Goal: Ask a question

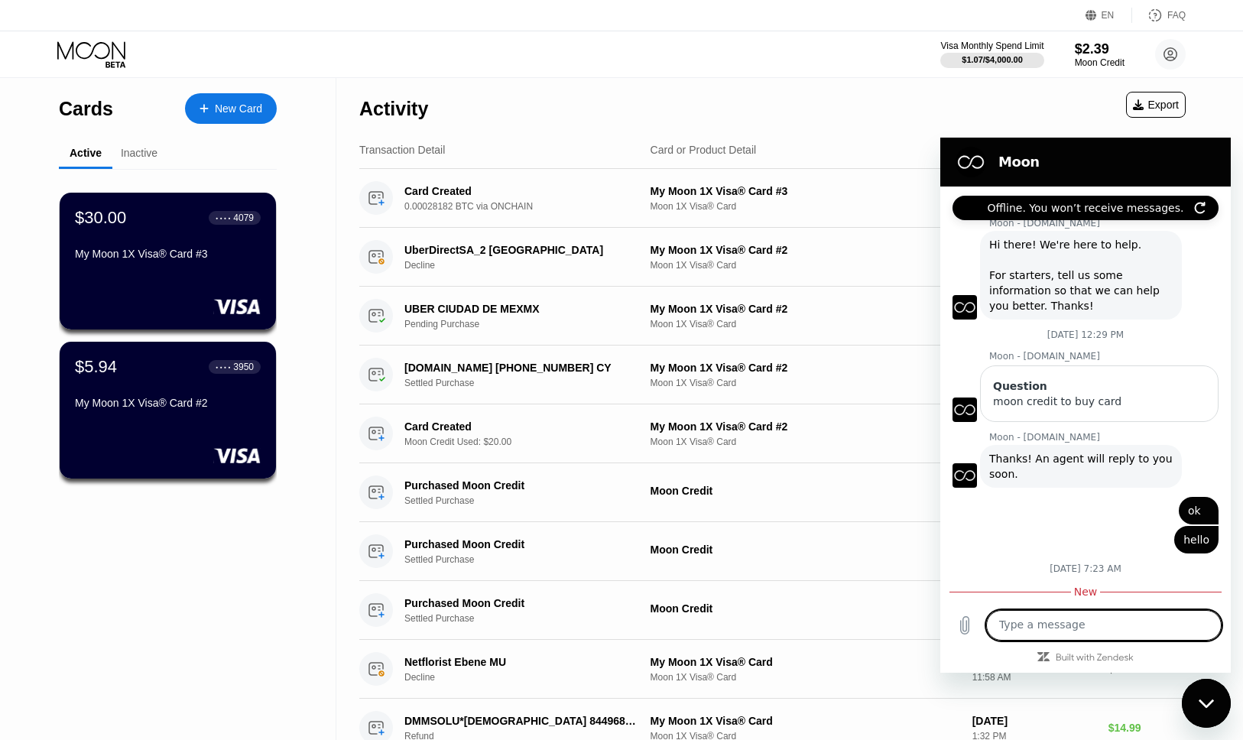
scroll to position [522, 0]
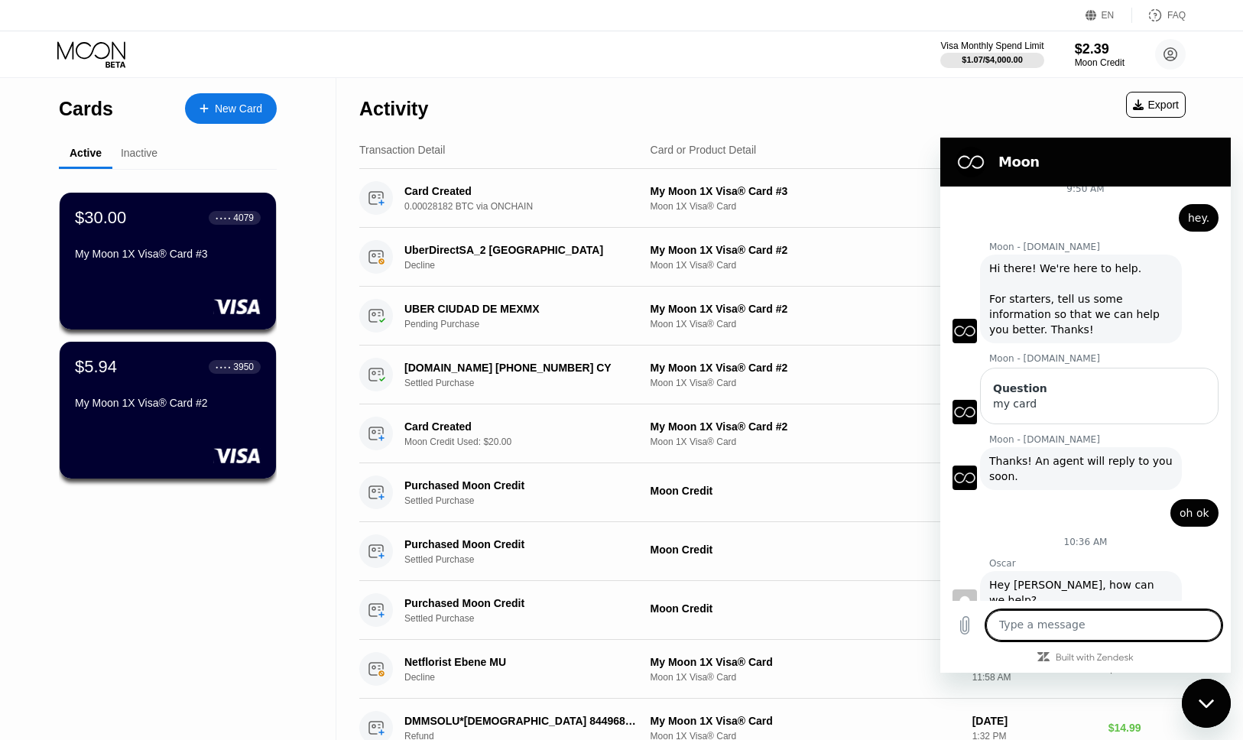
click at [1056, 628] on textarea at bounding box center [1103, 625] width 235 height 31
type textarea "hey"
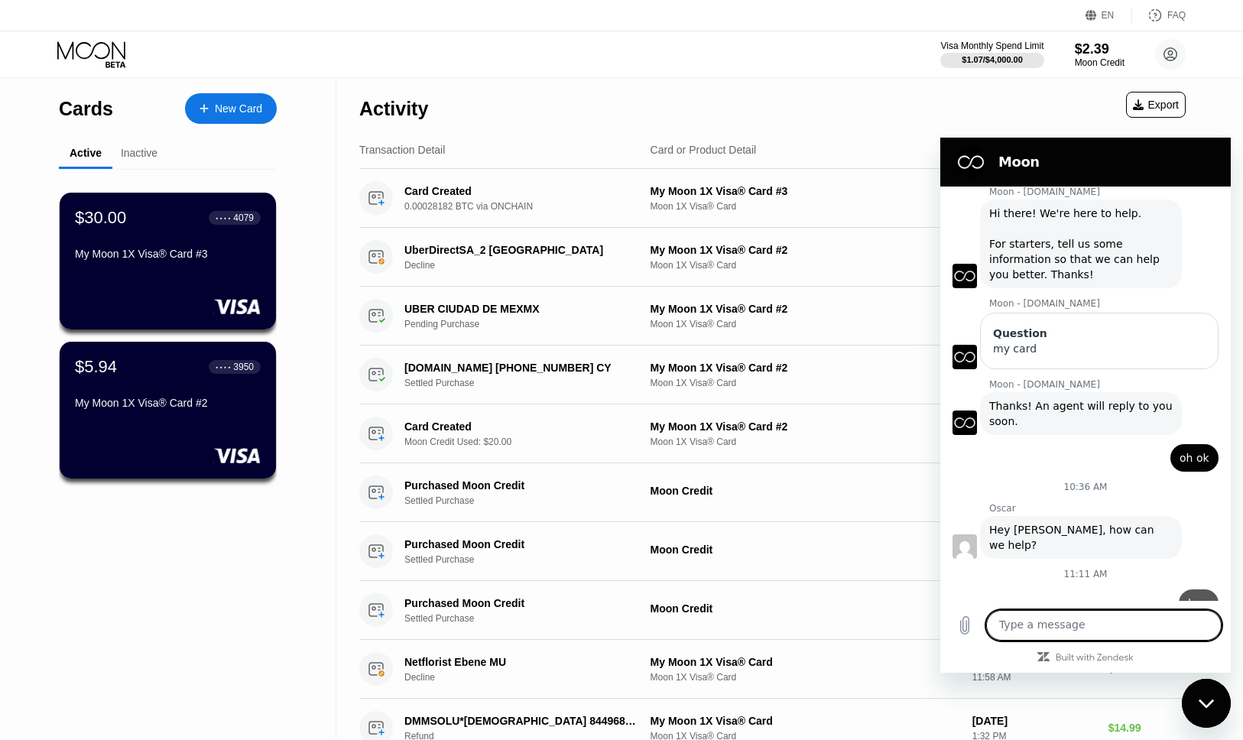
scroll to position [580, 0]
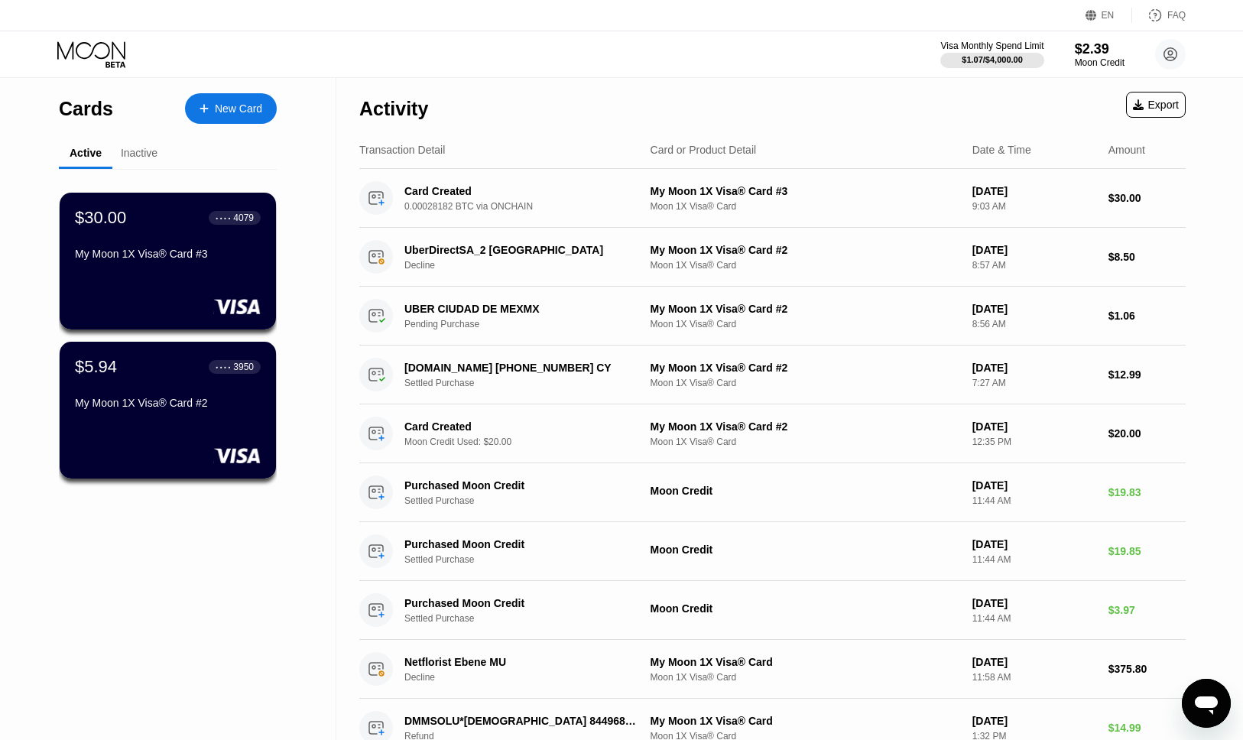
click at [1196, 709] on icon "Open messaging window" at bounding box center [1207, 704] width 28 height 28
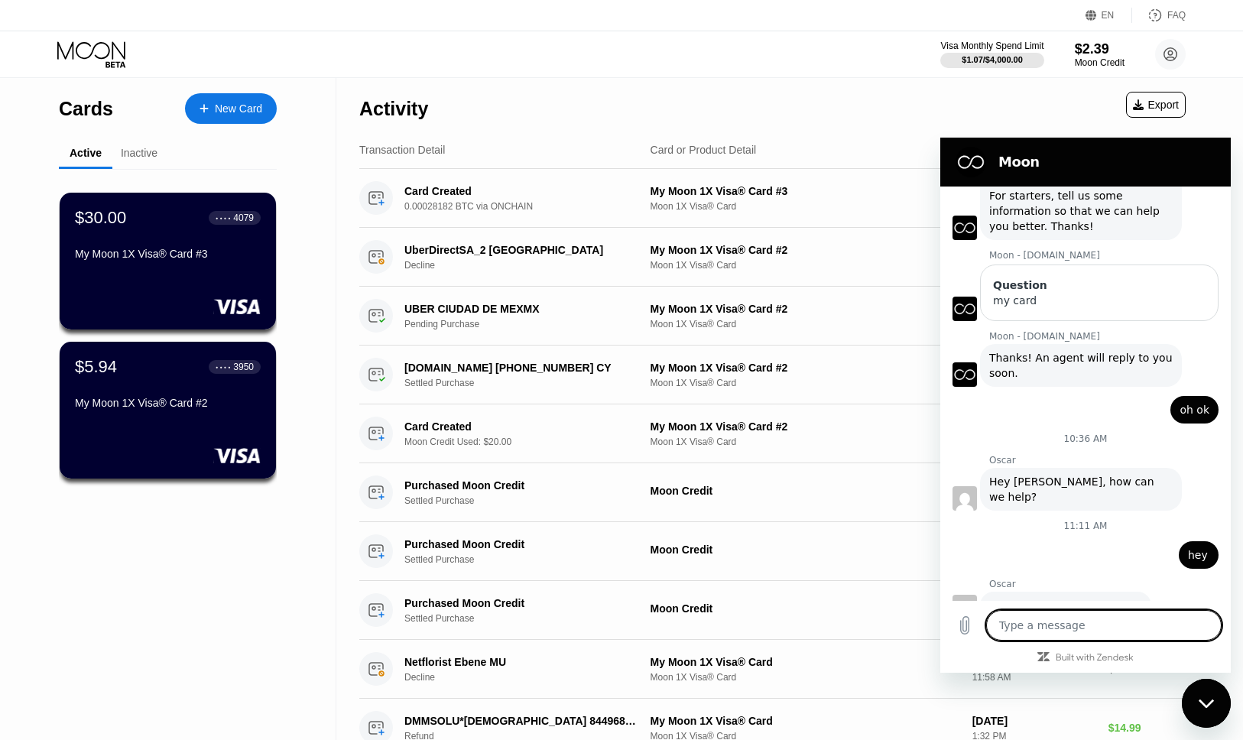
scroll to position [606, 0]
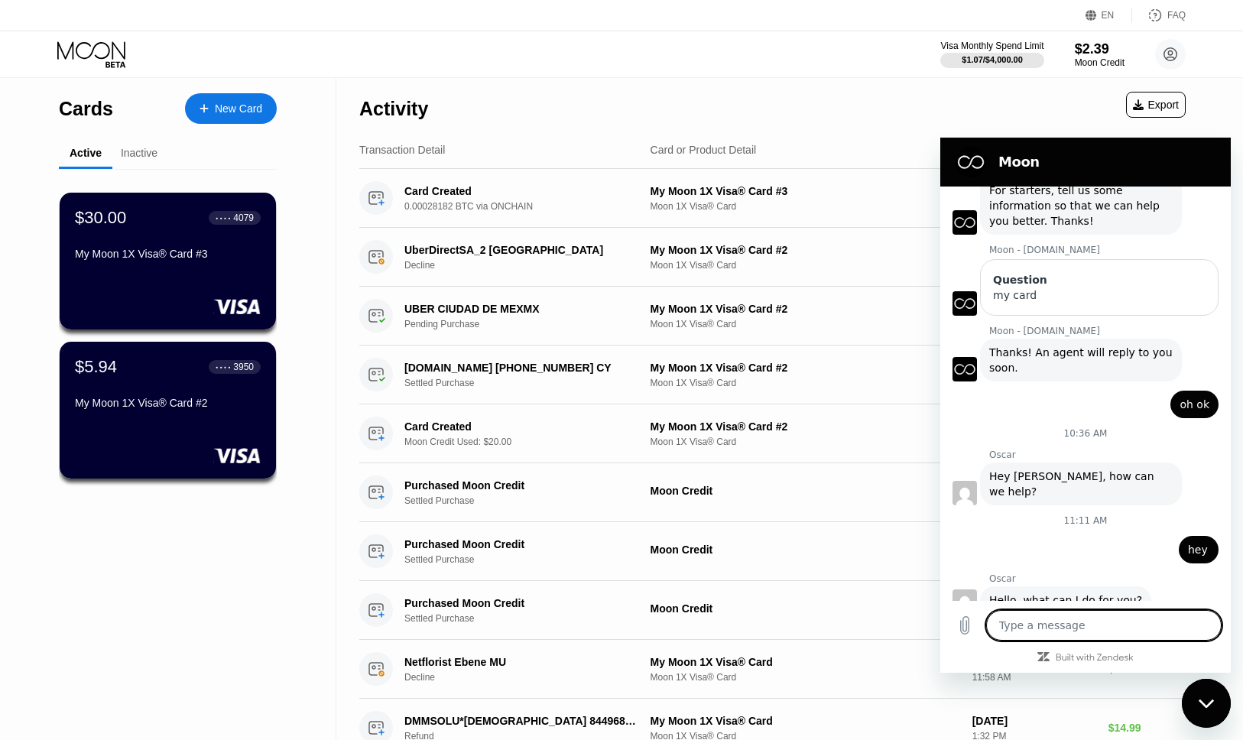
type textarea "x"
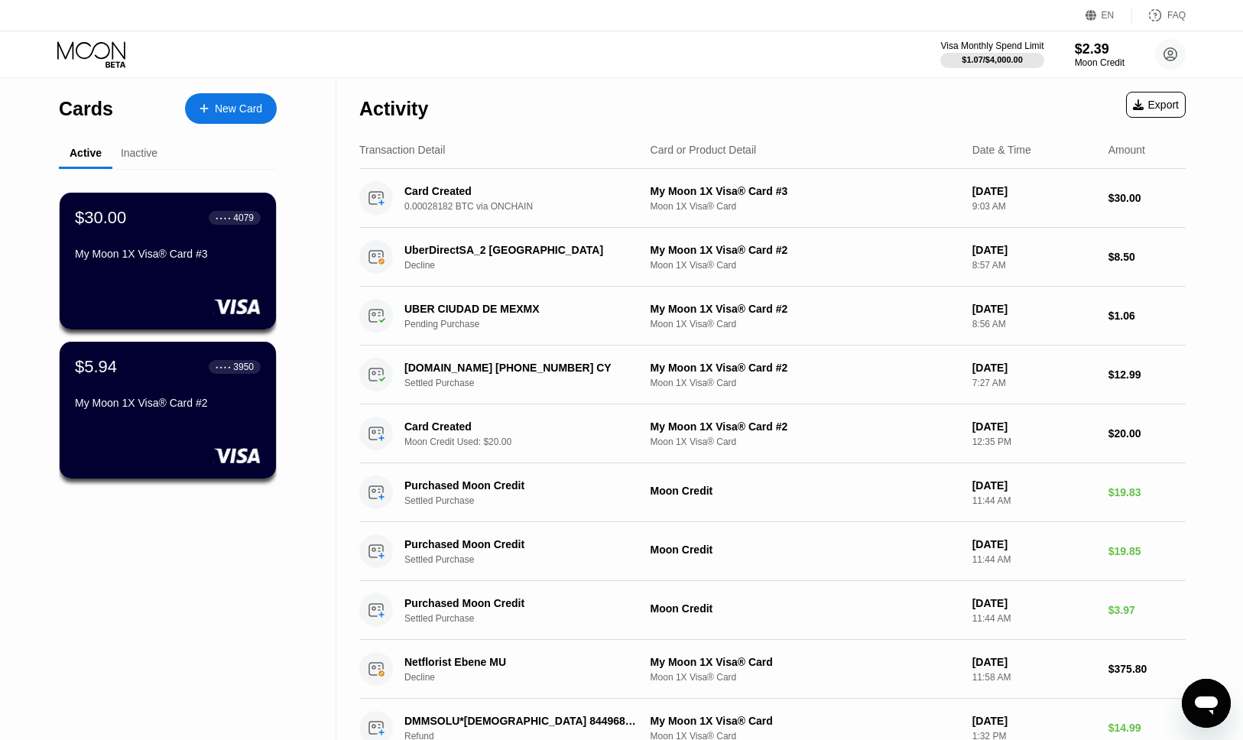
click at [1196, 710] on icon "Open messaging window" at bounding box center [1207, 704] width 28 height 28
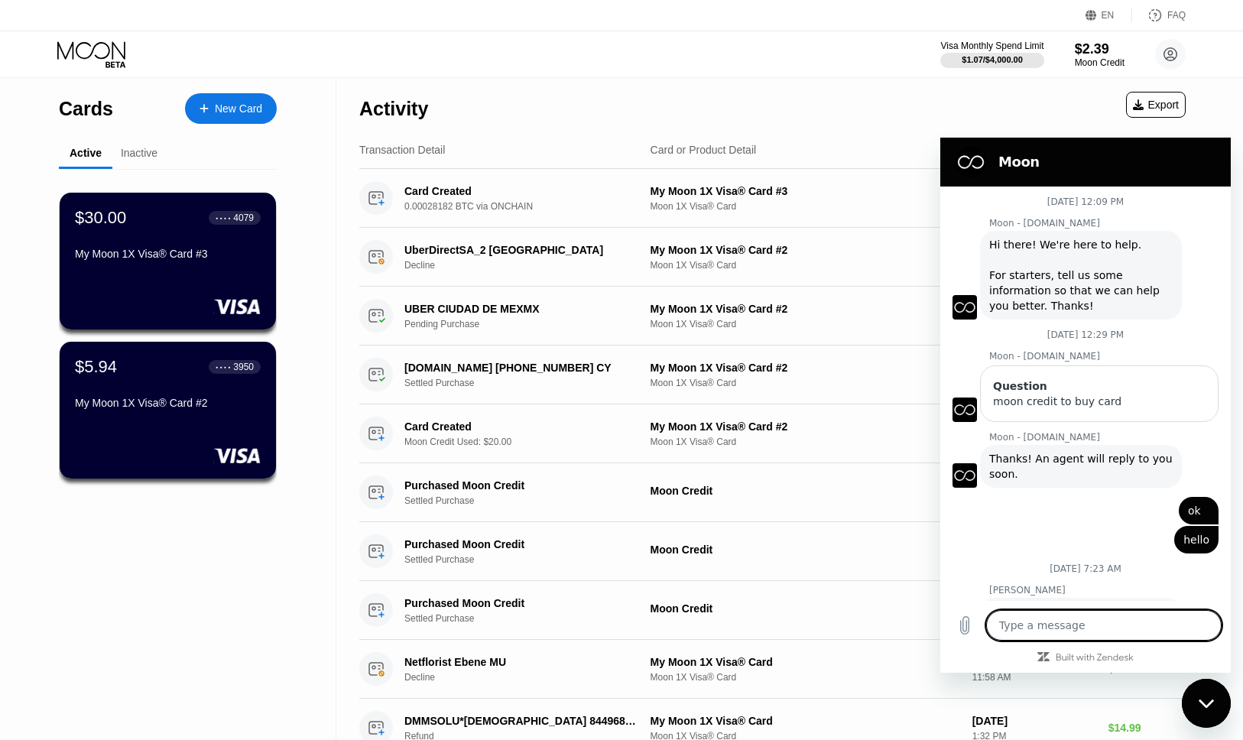
scroll to position [583, 0]
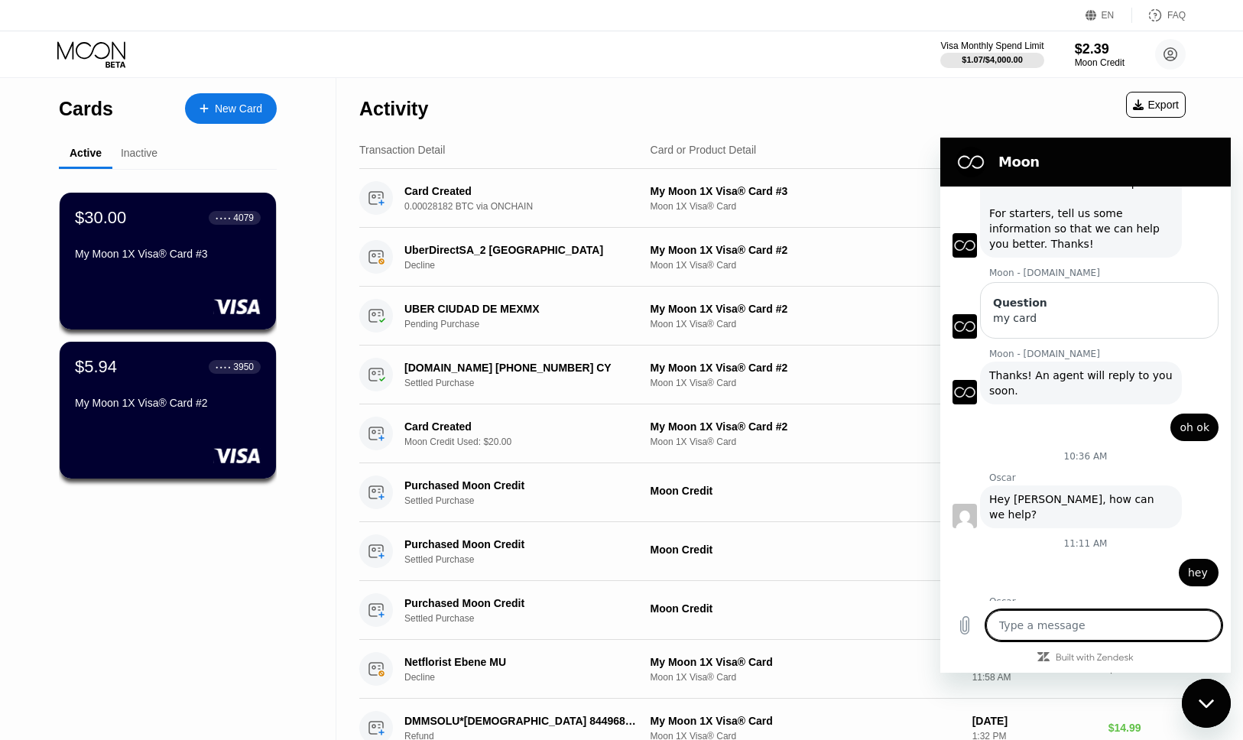
type textarea "m"
type textarea "x"
type textarea "my"
type textarea "x"
type textarea "my"
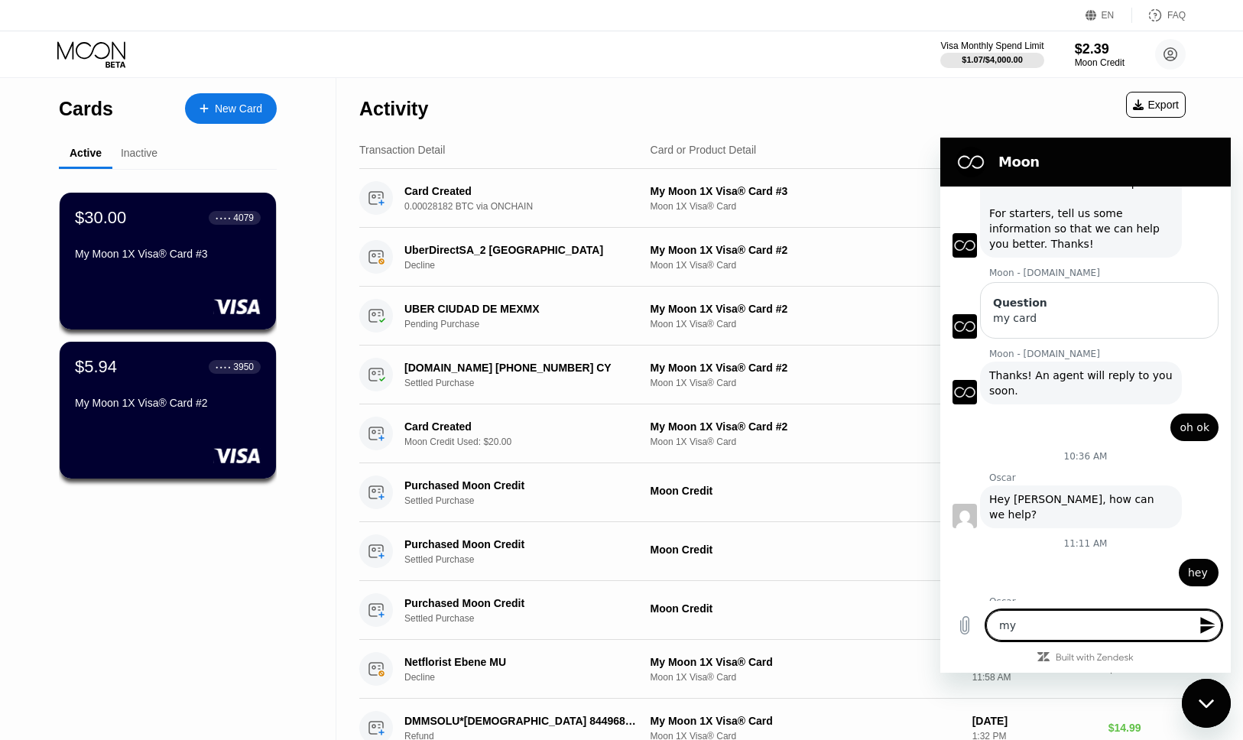
type textarea "x"
type textarea "my c"
type textarea "x"
type textarea "my ca"
type textarea "x"
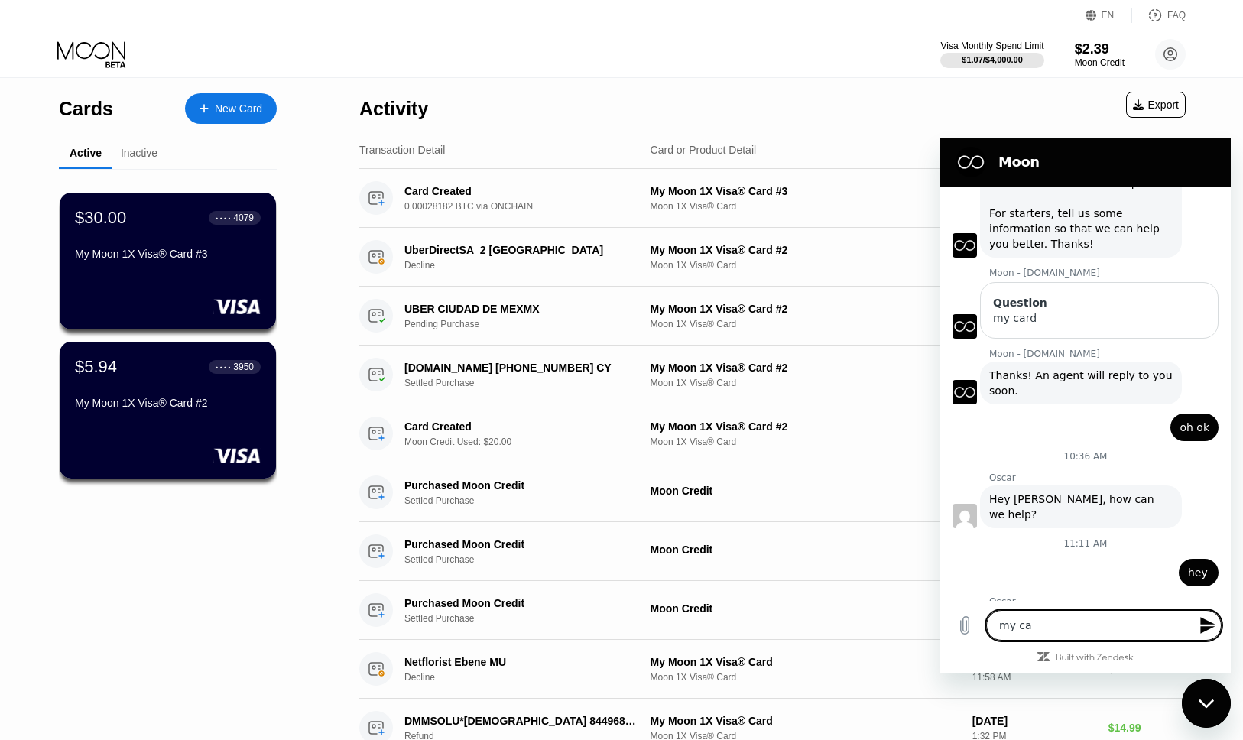
type textarea "my car"
type textarea "x"
type textarea "my card"
type textarea "x"
type textarea "my card"
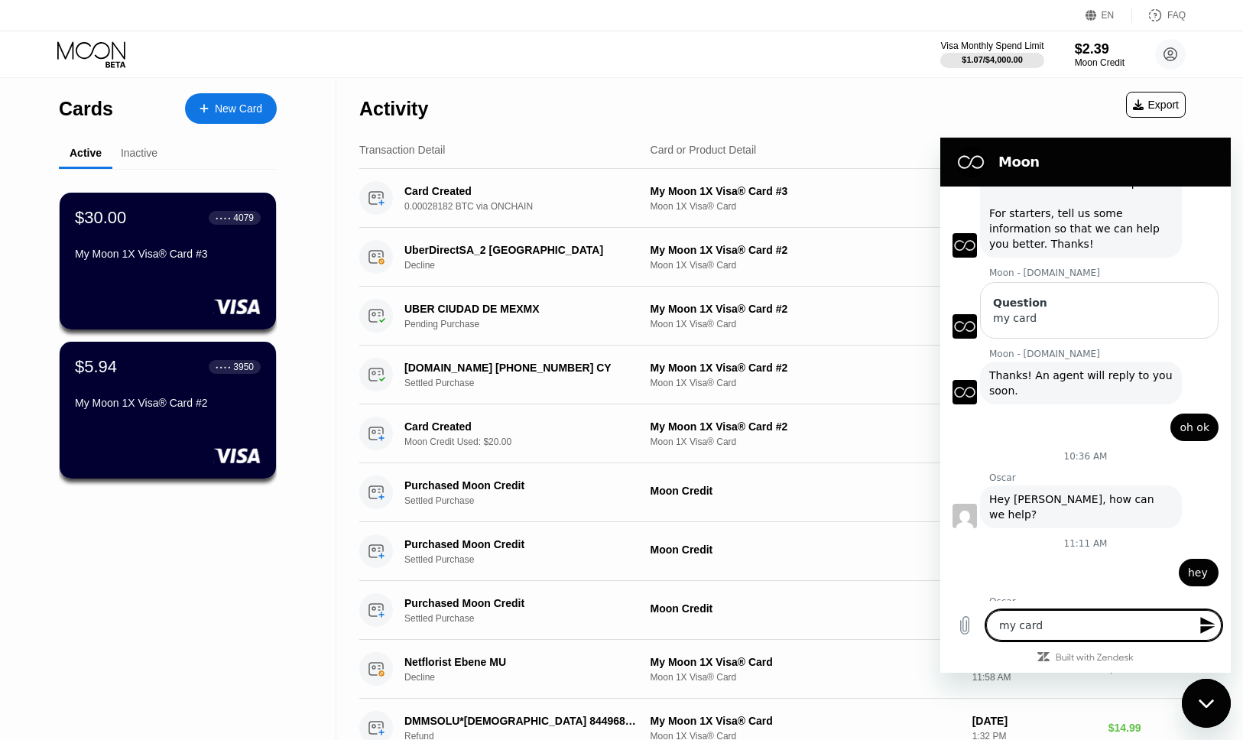
type textarea "x"
type textarea "my card i"
type textarea "x"
type textarea "my card is"
type textarea "x"
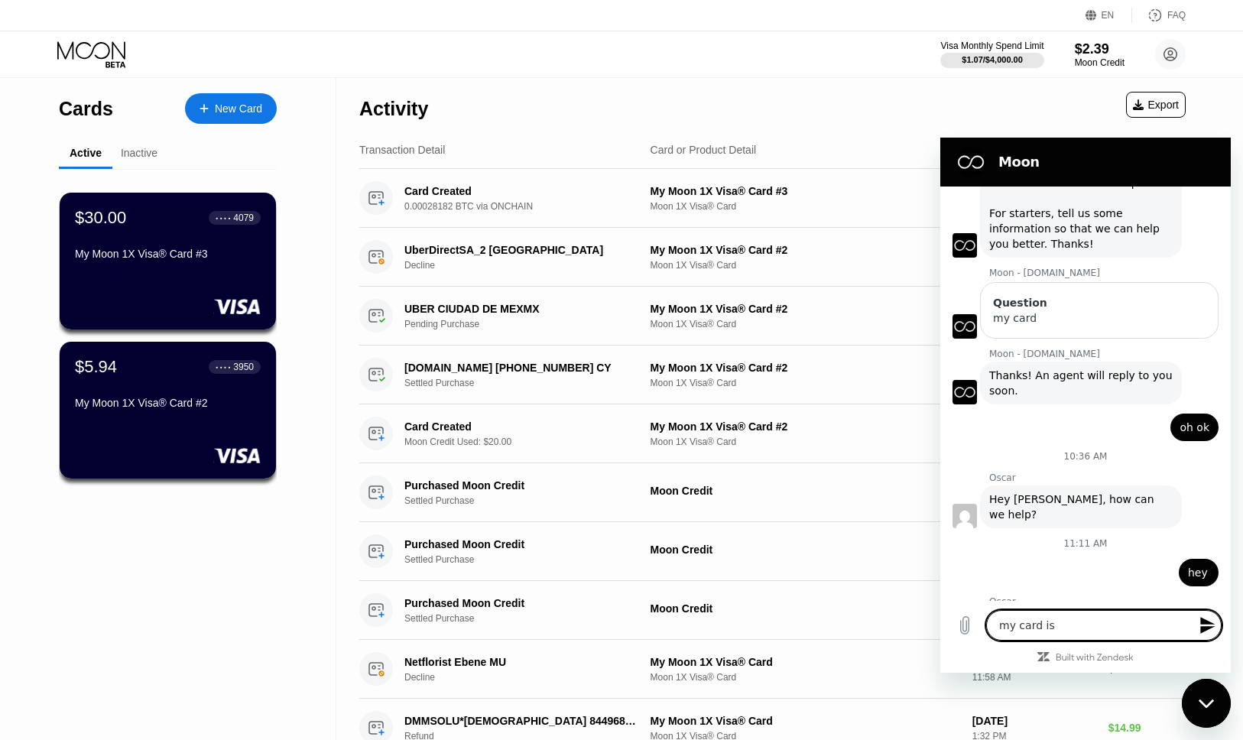
type textarea "my card is"
type textarea "x"
type textarea "my card is."
type textarea "x"
type textarea "my card is. n"
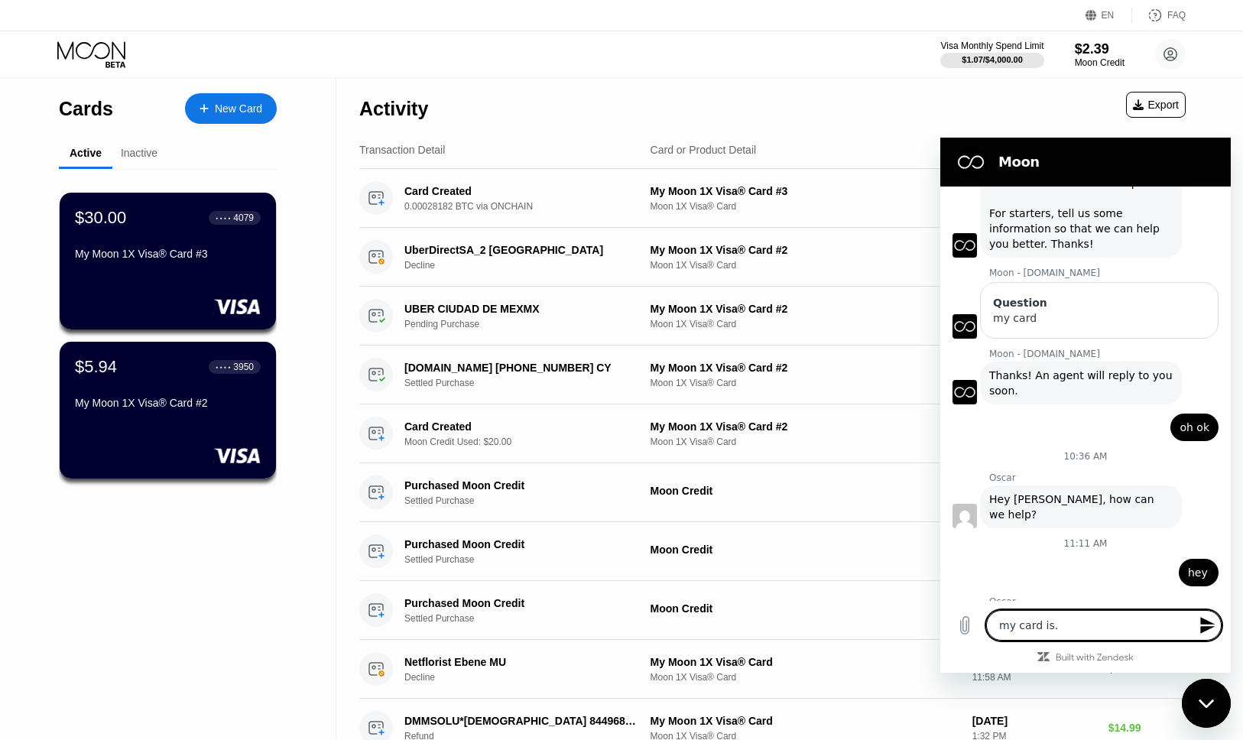
type textarea "x"
type textarea "my card is. no"
type textarea "x"
type textarea "my card is. not"
type textarea "x"
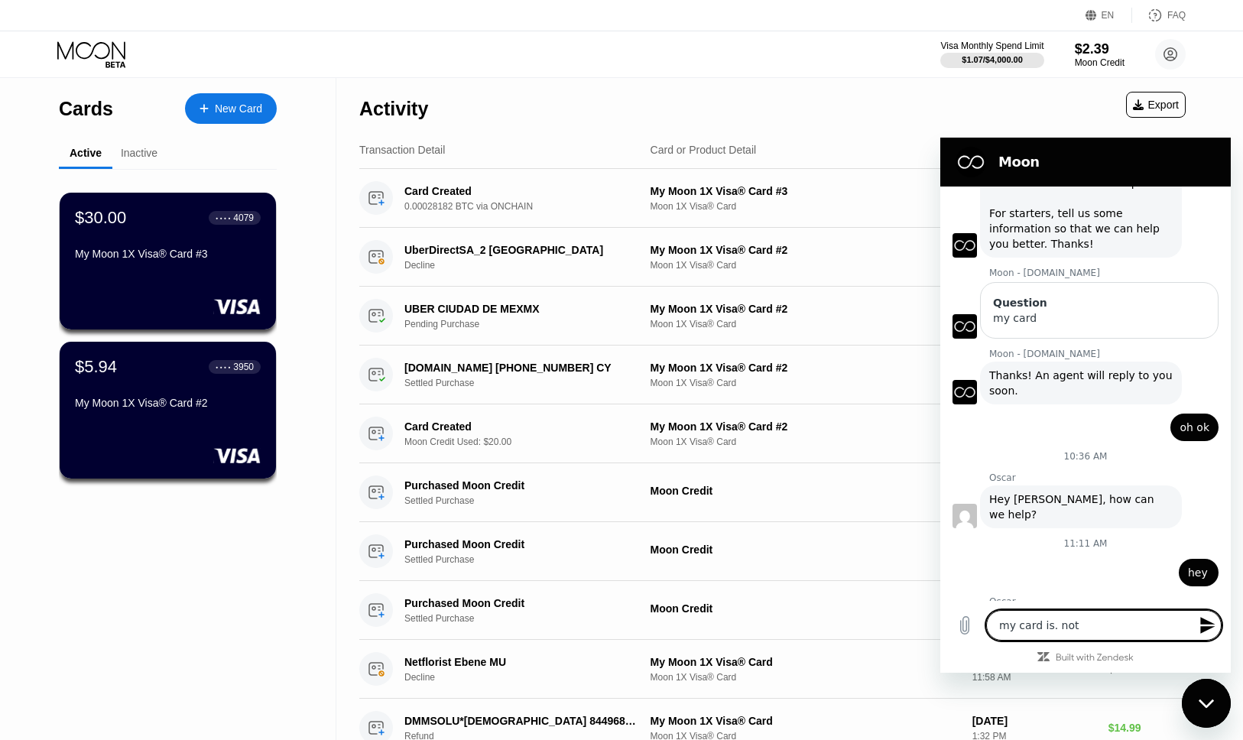
type textarea "my card is. not"
type textarea "x"
type textarea "my card is. not"
type textarea "x"
type textarea "my card is. not"
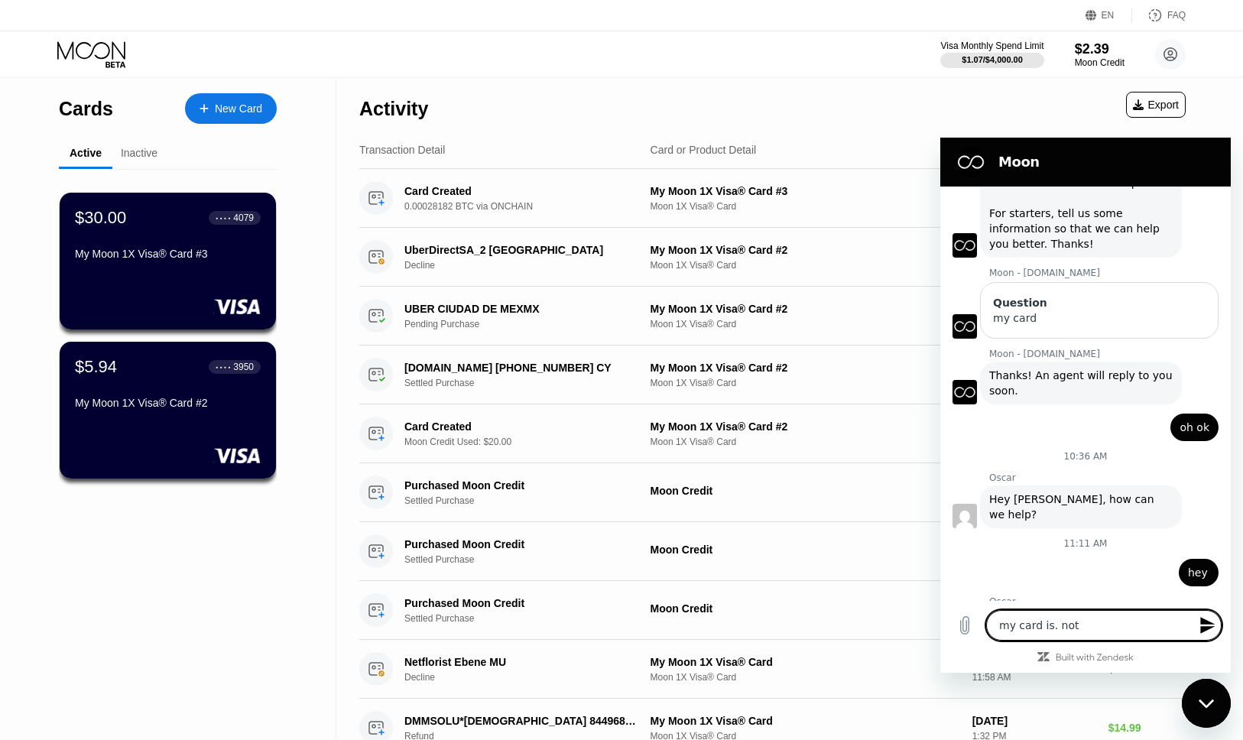
type textarea "x"
type textarea "my card is. not o"
type textarea "x"
type textarea "my card is. not"
type textarea "x"
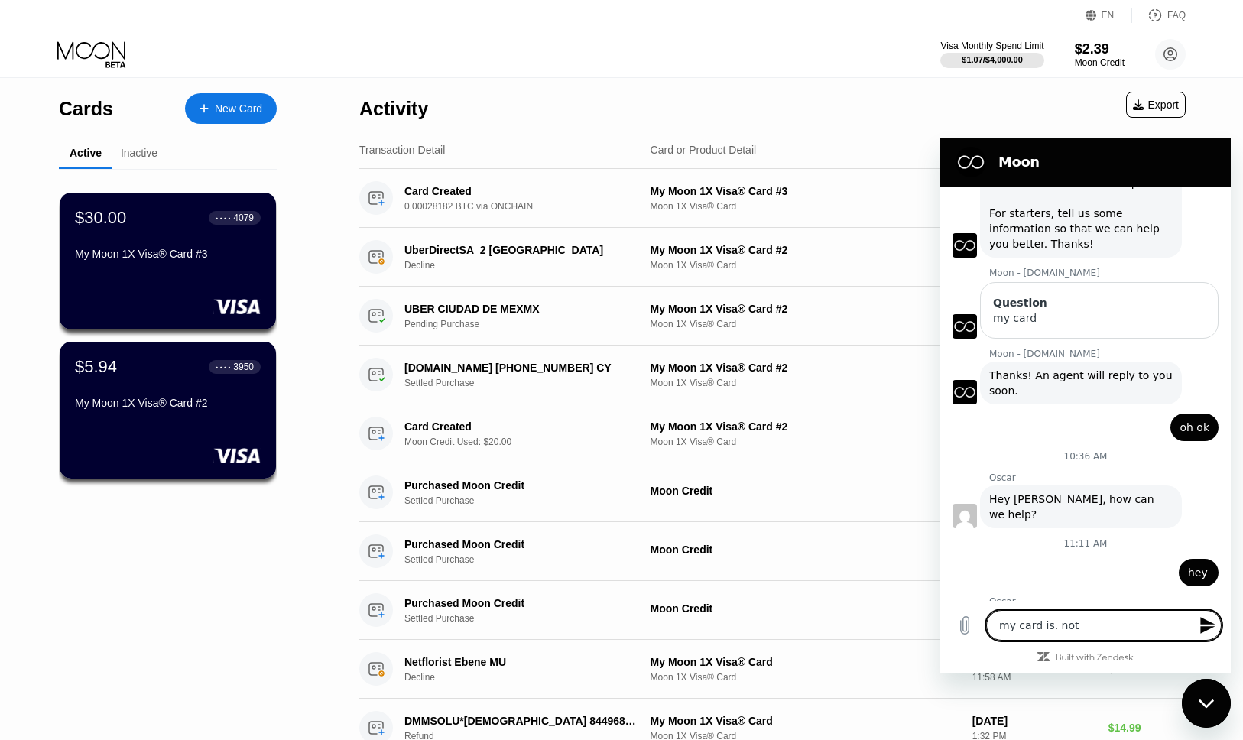
type textarea "my card is. not w"
type textarea "x"
type textarea "my card is. not wo"
type textarea "x"
type textarea "my card is. not wor"
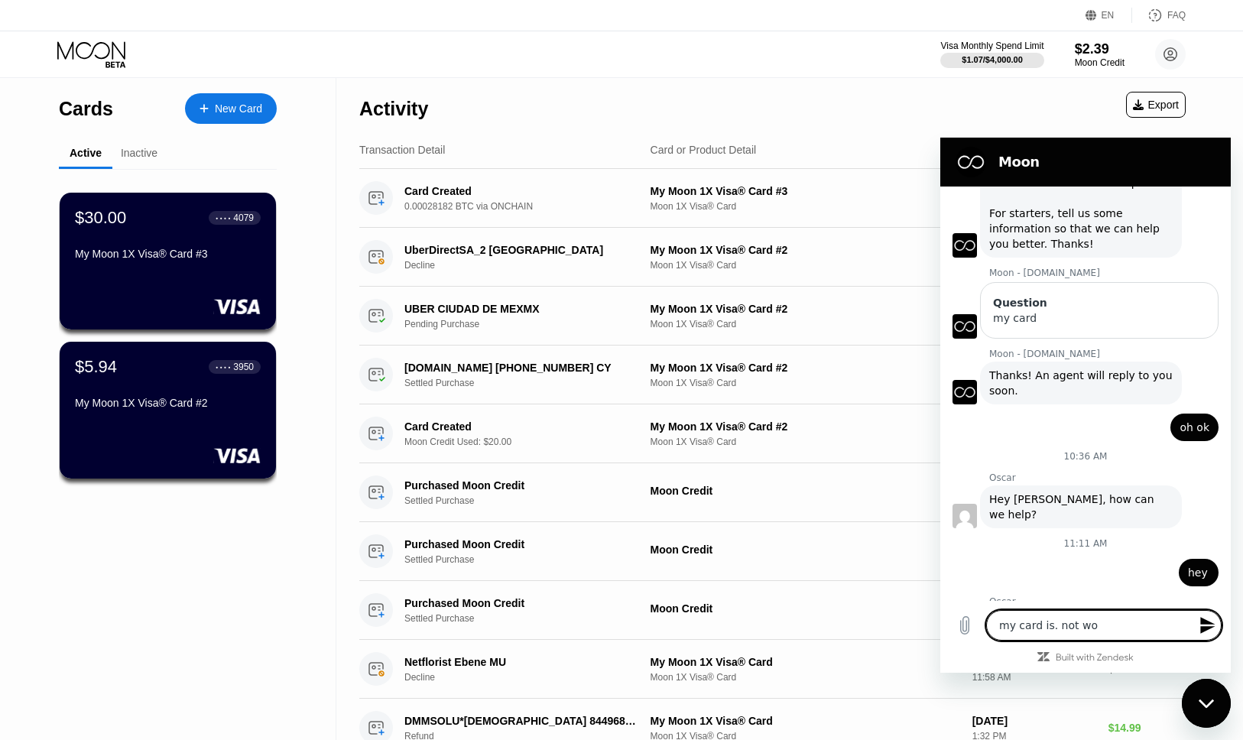
type textarea "x"
type textarea "my card is. not work"
type textarea "x"
type textarea "my card is. not worki"
type textarea "x"
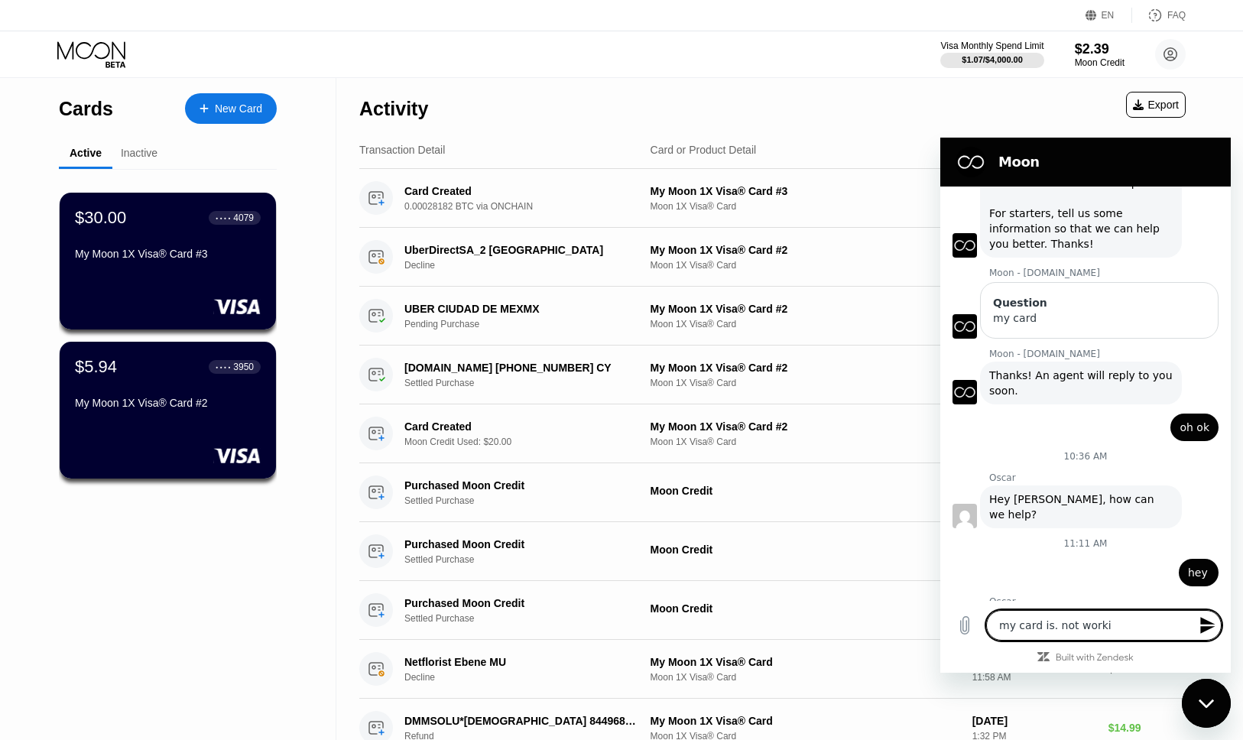
type textarea "my card is. not workin"
type textarea "x"
type textarea "my card is. not working"
type textarea "x"
type textarea "my card is. not working"
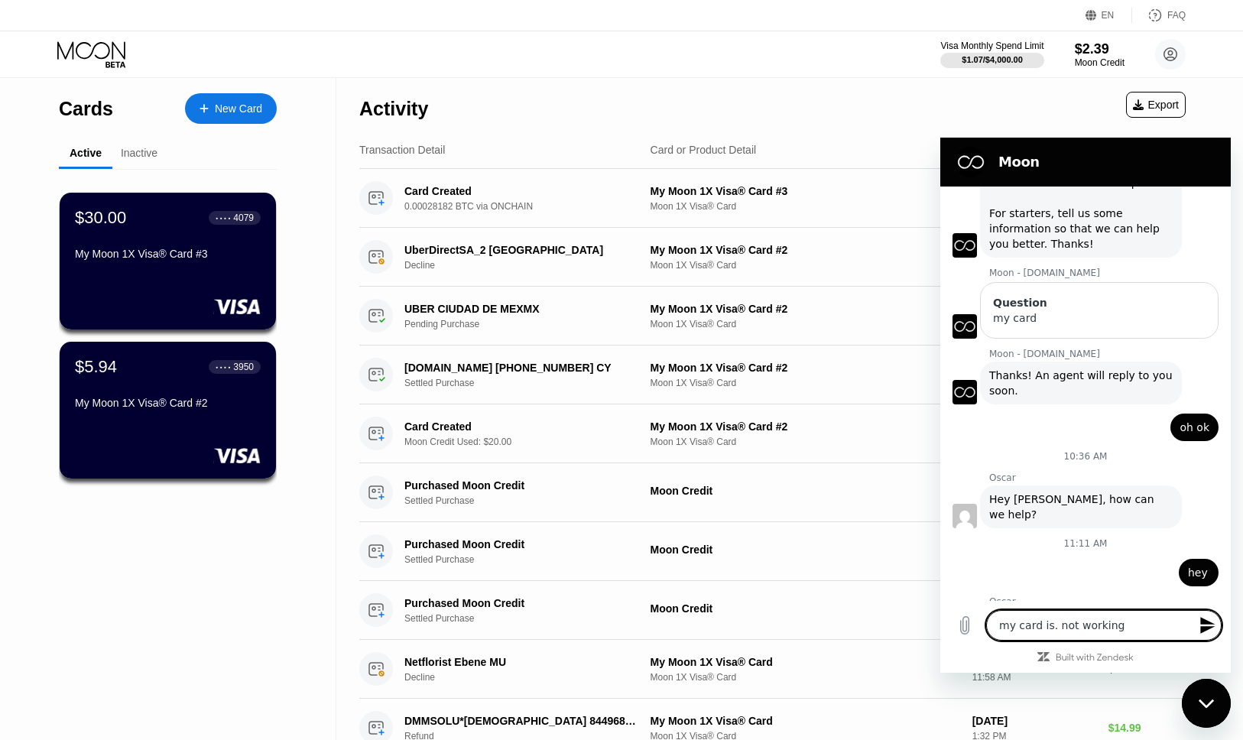
type textarea "x"
type textarea "my card is. not working."
type textarea "x"
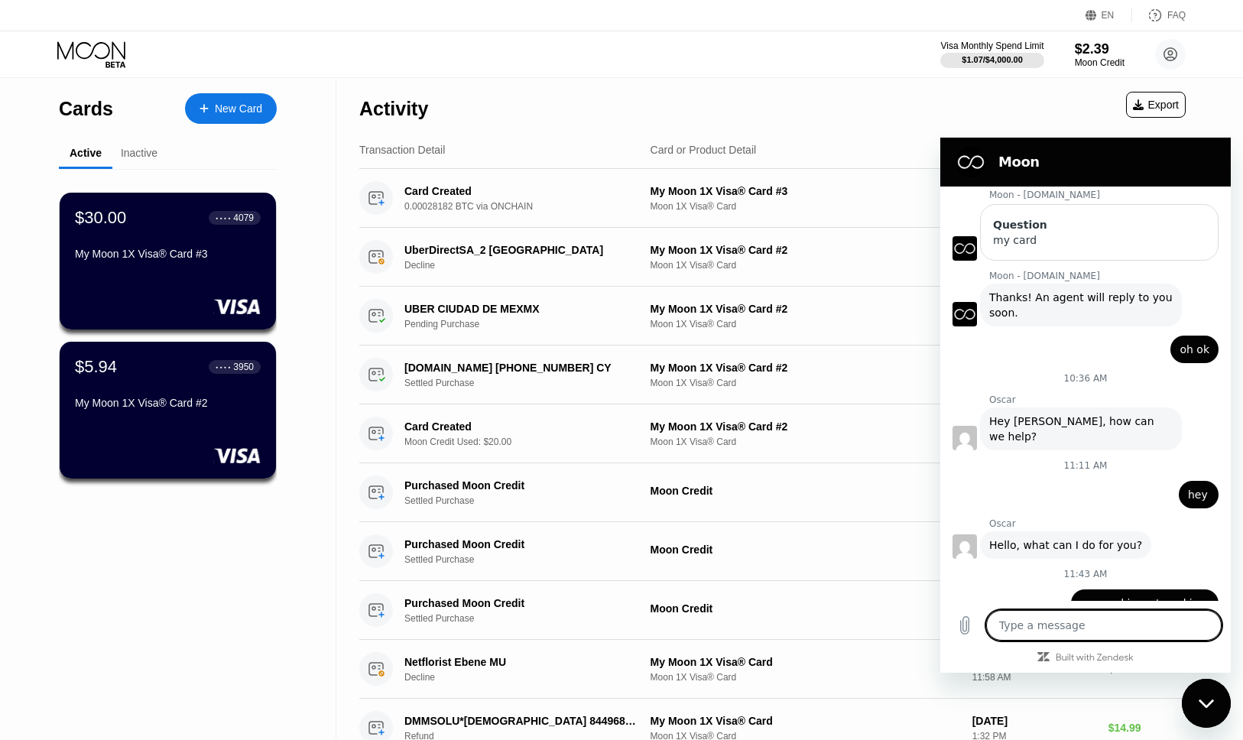
scroll to position [664, 0]
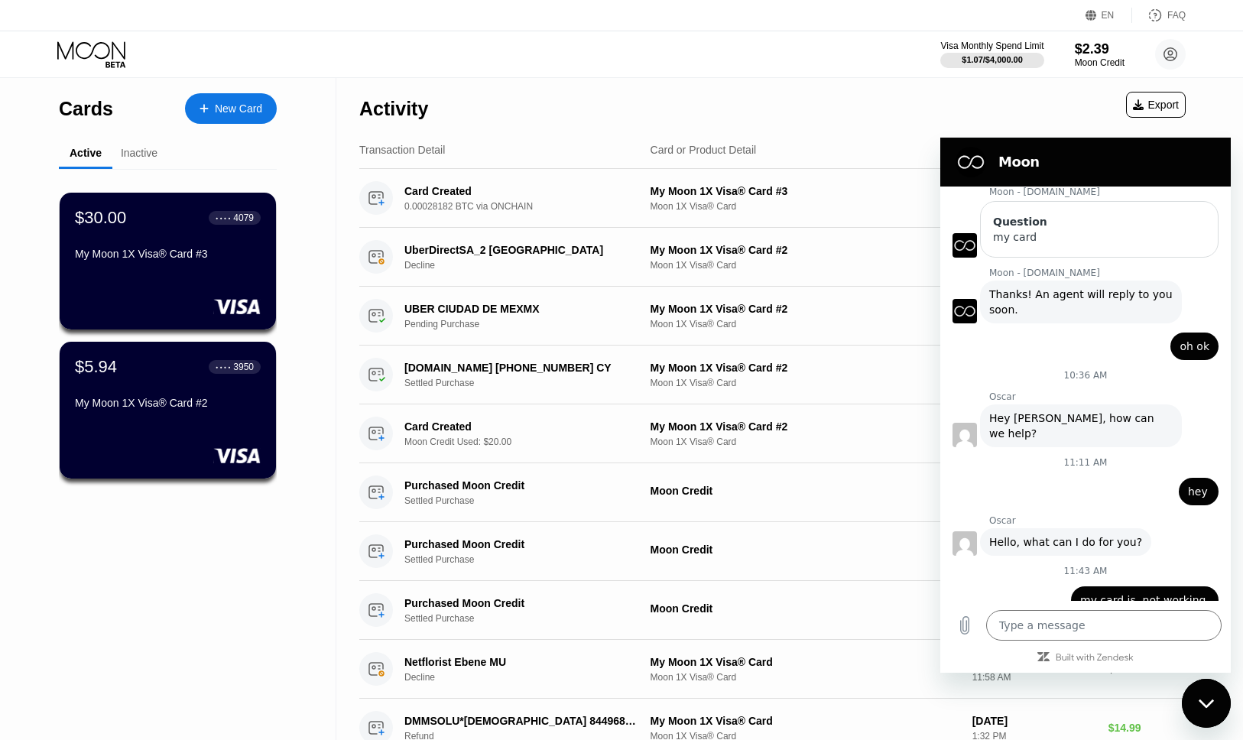
type textarea "x"
